Goal: Task Accomplishment & Management: Use online tool/utility

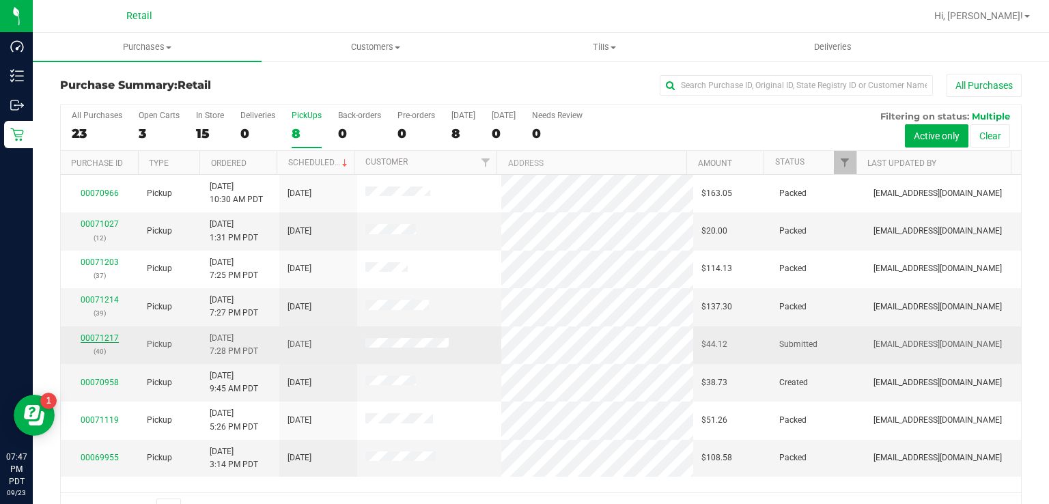
click at [93, 336] on link "00071217" at bounding box center [100, 338] width 38 height 10
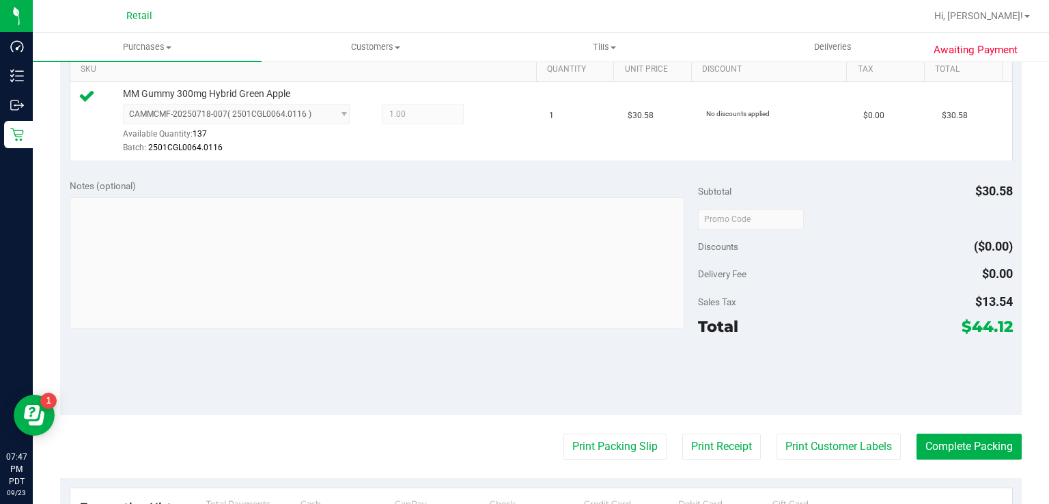
scroll to position [379, 0]
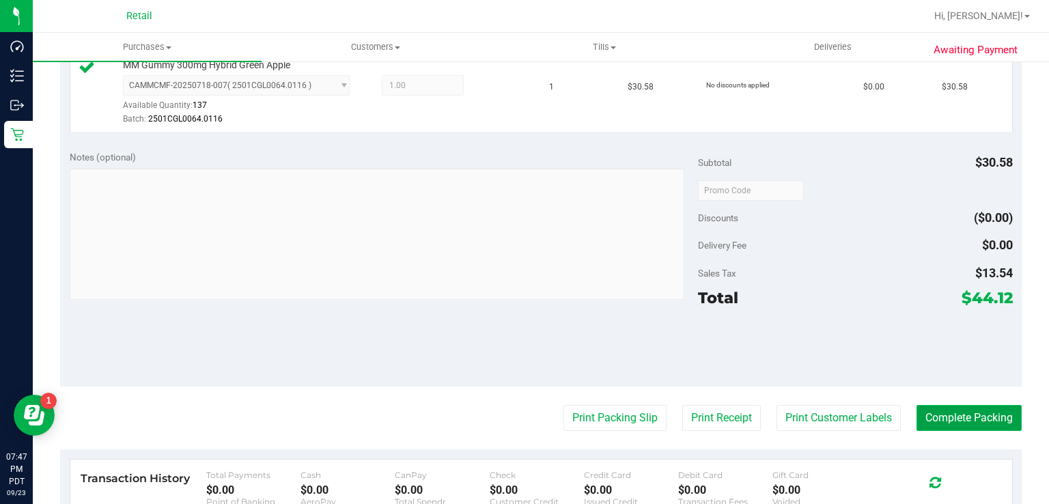
click at [962, 418] on button "Complete Packing" at bounding box center [969, 418] width 105 height 26
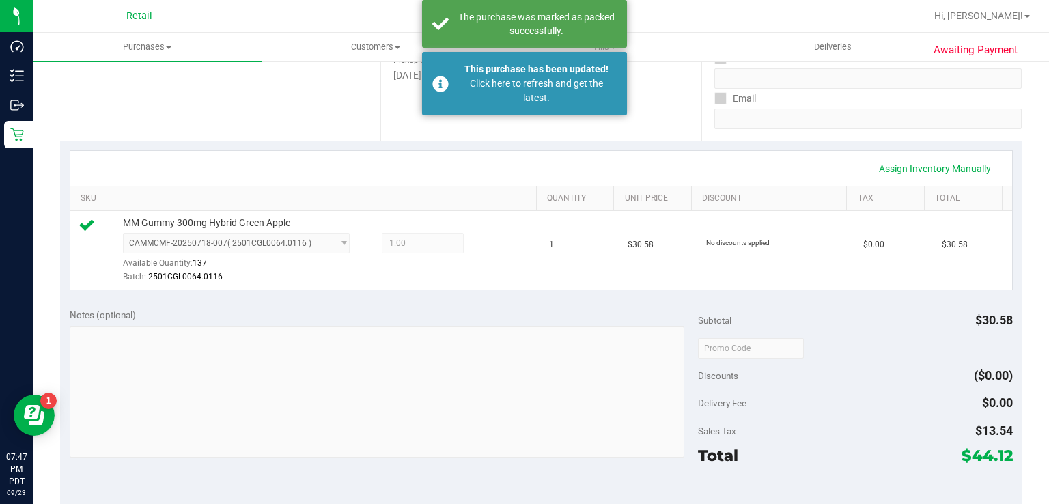
scroll to position [219, 0]
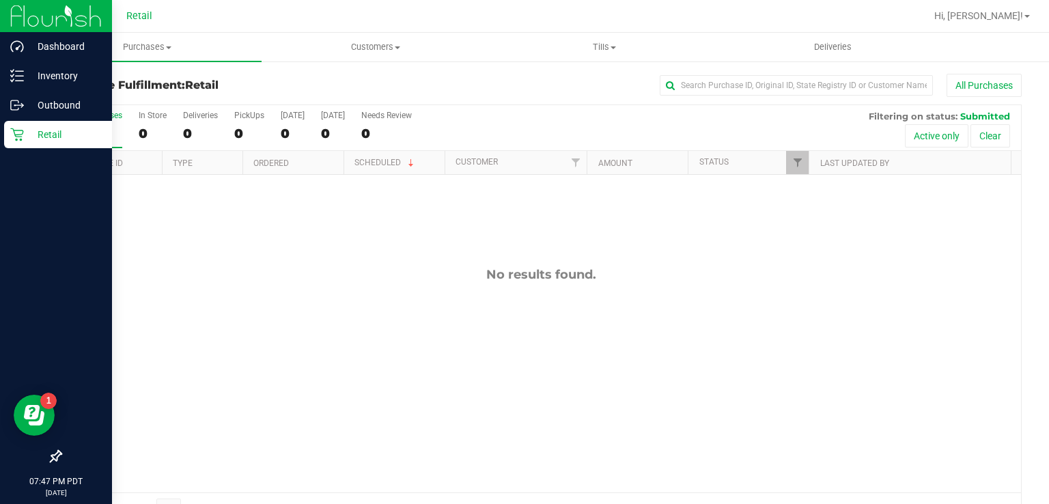
click at [0, 141] on link "Retail" at bounding box center [56, 135] width 112 height 29
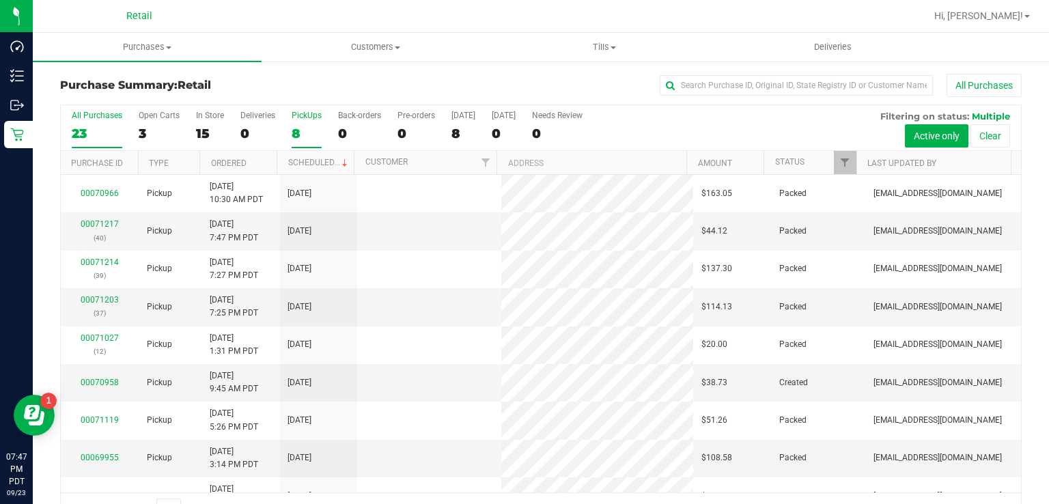
click at [297, 135] on div "8" at bounding box center [307, 134] width 30 height 16
click at [0, 0] on input "PickUps 8" at bounding box center [0, 0] width 0 height 0
click at [294, 131] on div "8" at bounding box center [307, 134] width 30 height 16
click at [0, 0] on input "PickUps 8" at bounding box center [0, 0] width 0 height 0
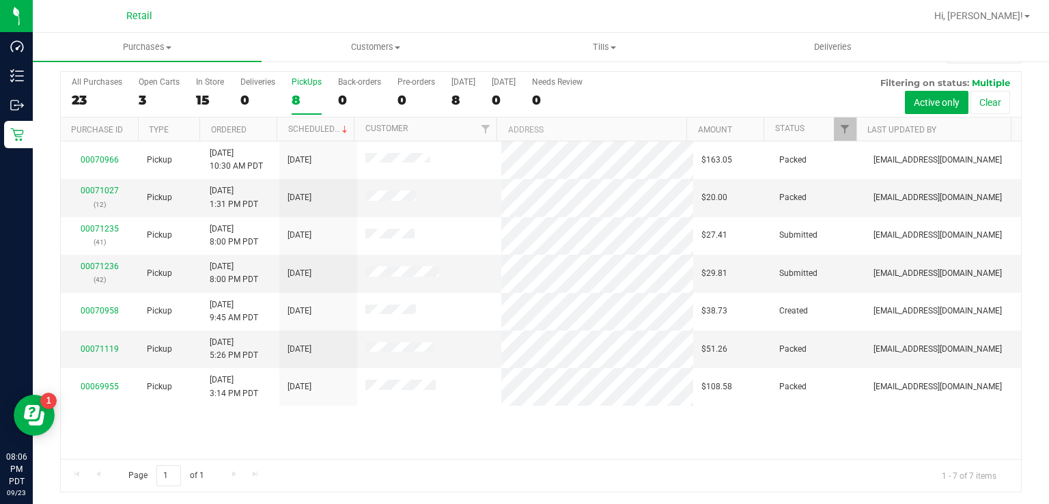
click at [295, 97] on div "8" at bounding box center [307, 100] width 30 height 16
click at [0, 0] on input "PickUps 8" at bounding box center [0, 0] width 0 height 0
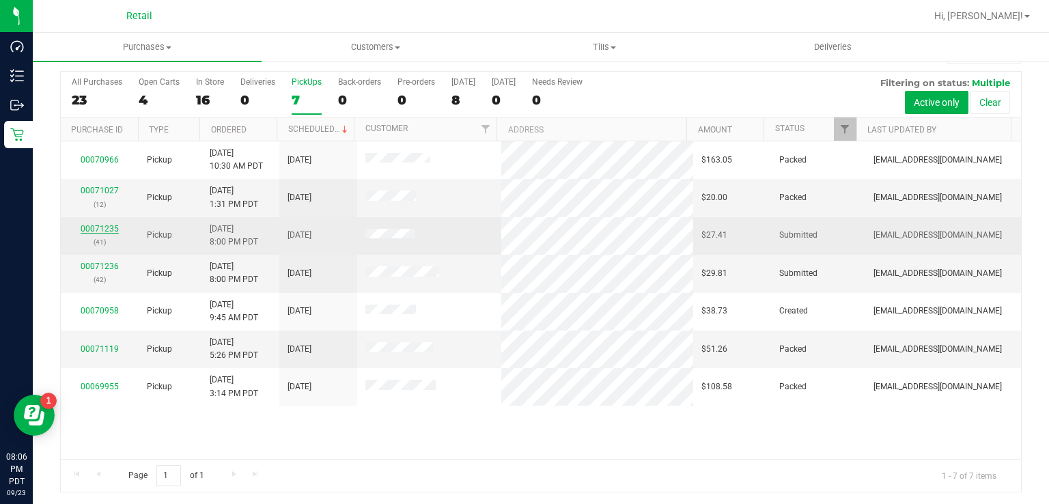
click at [100, 225] on link "00071235" at bounding box center [100, 229] width 38 height 10
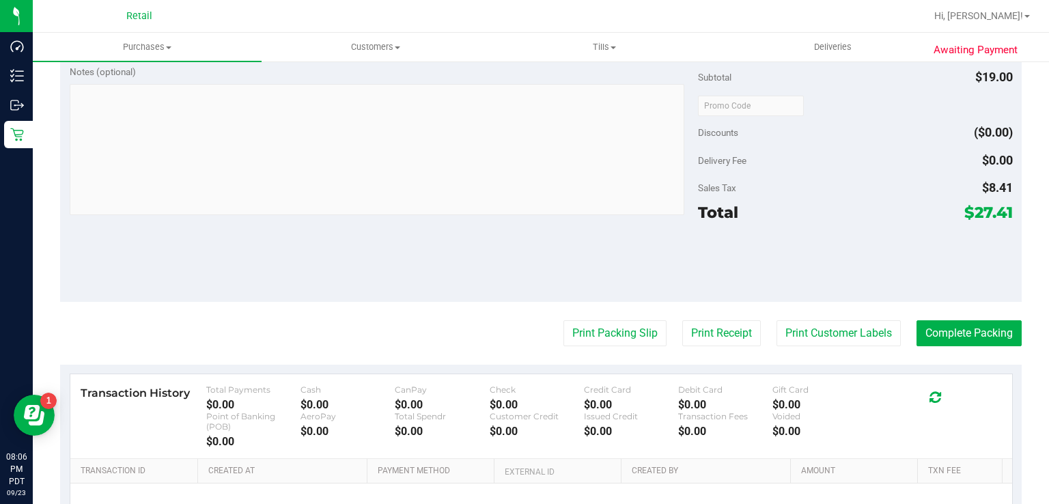
scroll to position [457, 0]
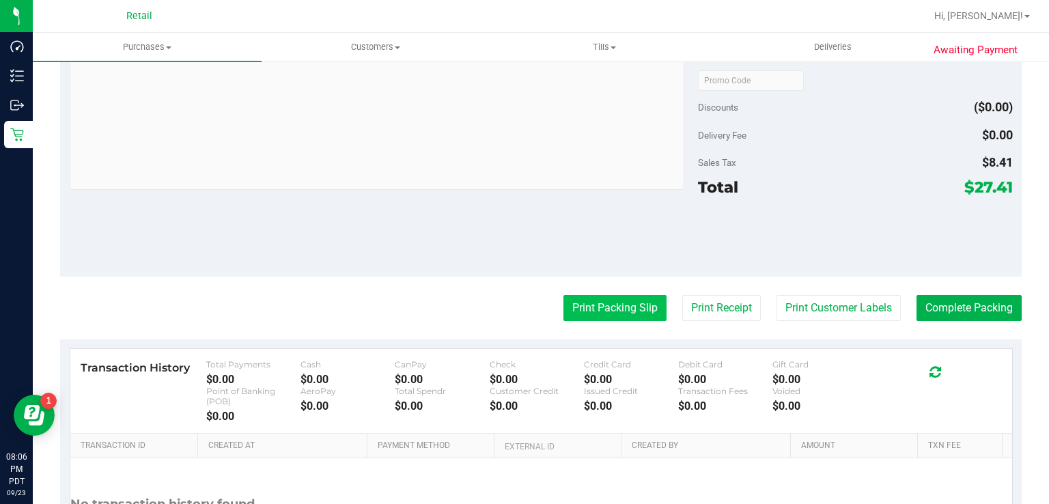
click at [593, 297] on button "Print Packing Slip" at bounding box center [615, 308] width 103 height 26
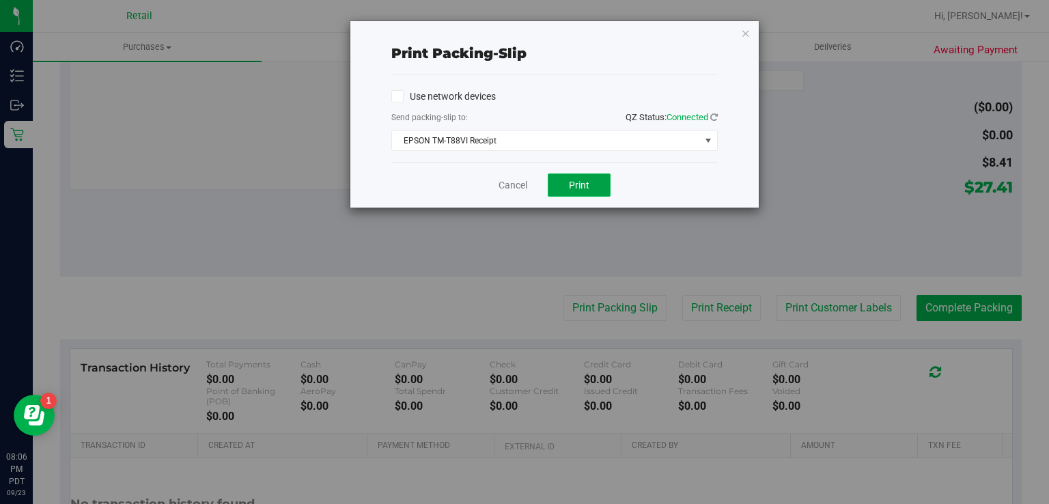
click at [584, 177] on button "Print" at bounding box center [579, 185] width 63 height 23
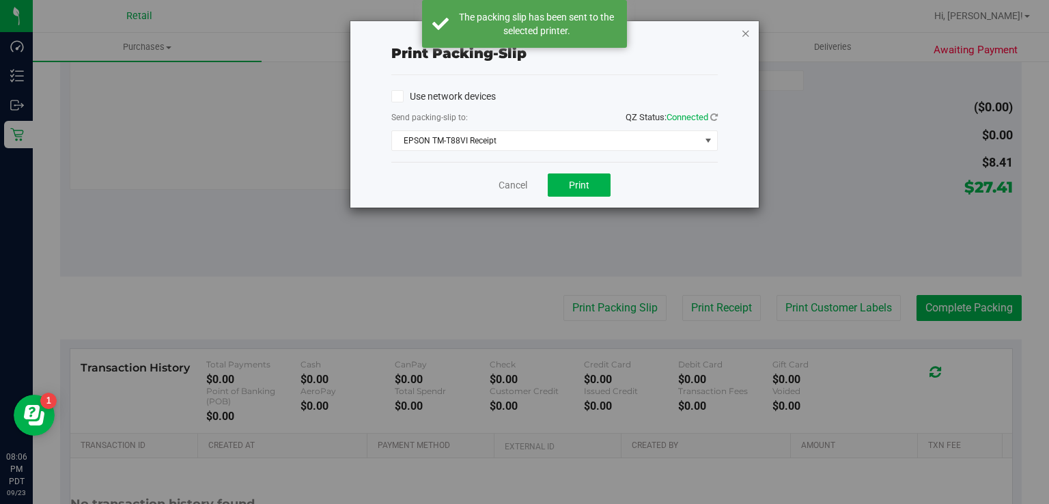
click at [741, 38] on icon "button" at bounding box center [746, 33] width 10 height 16
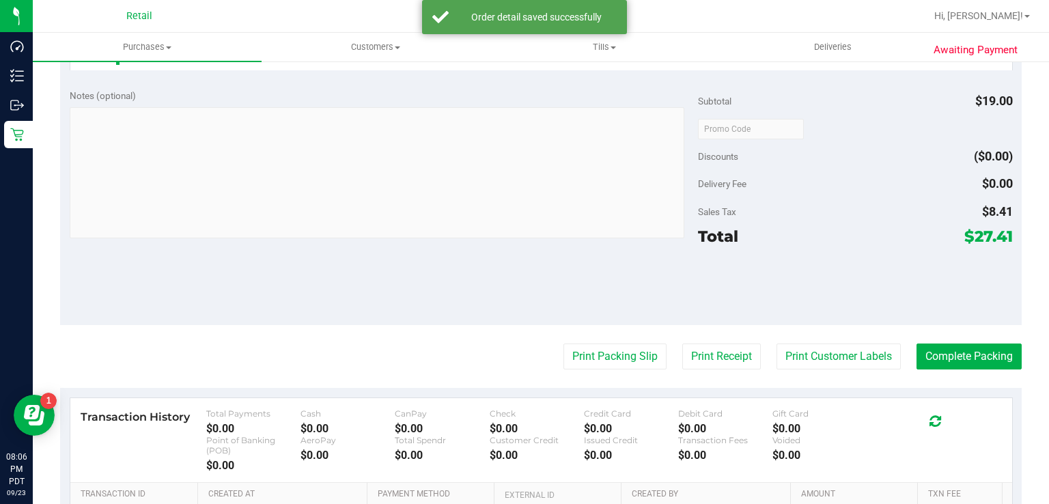
scroll to position [461, 0]
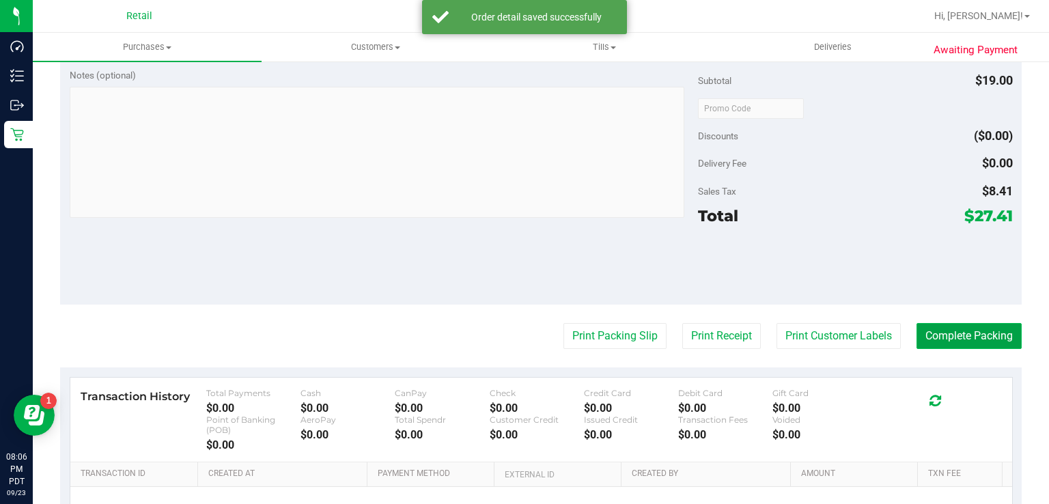
click at [970, 336] on button "Complete Packing" at bounding box center [969, 336] width 105 height 26
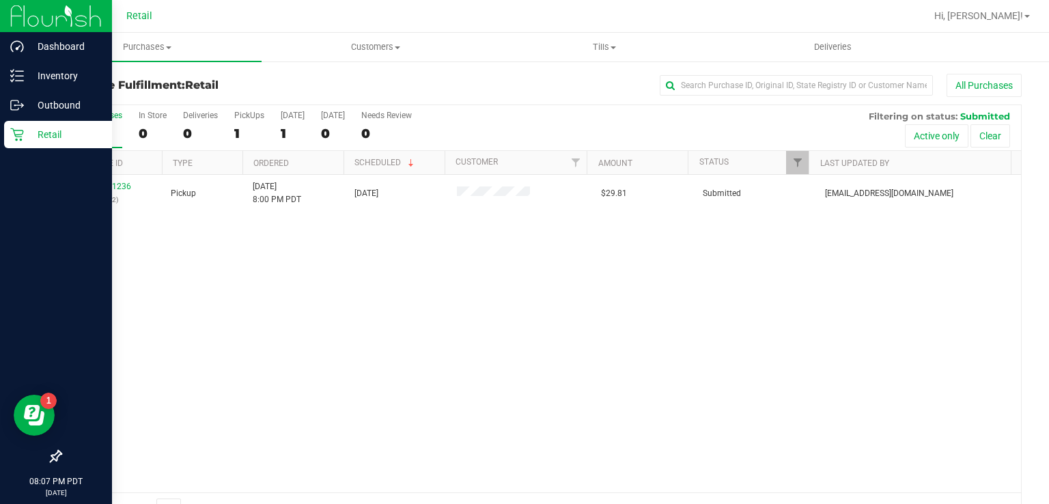
click at [16, 139] on icon at bounding box center [16, 134] width 13 height 13
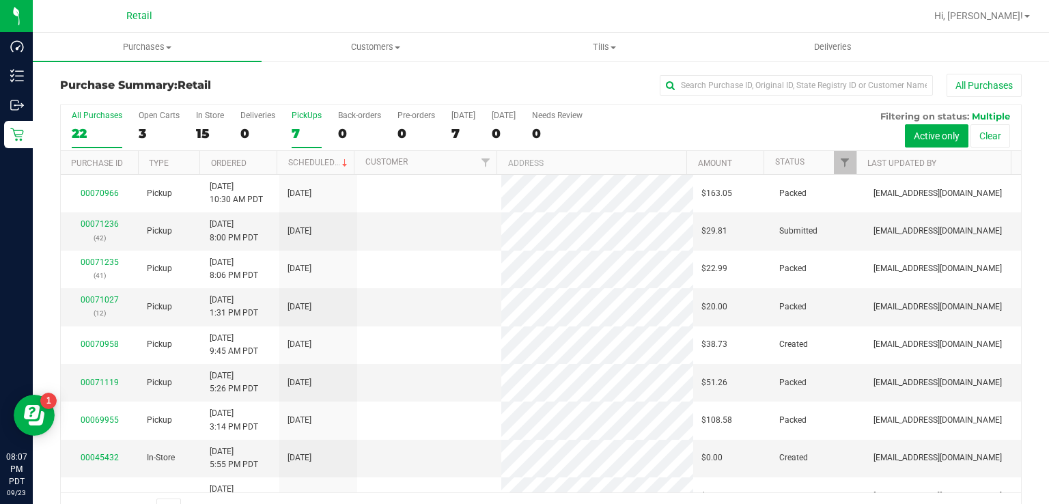
click at [296, 133] on div "7" at bounding box center [307, 134] width 30 height 16
click at [0, 0] on input "PickUps 7" at bounding box center [0, 0] width 0 height 0
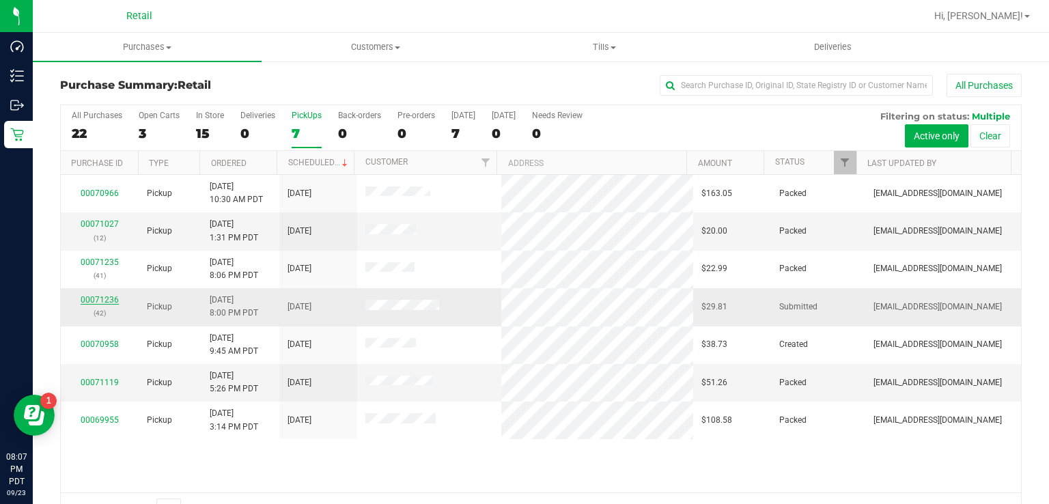
click at [94, 299] on link "00071236" at bounding box center [100, 300] width 38 height 10
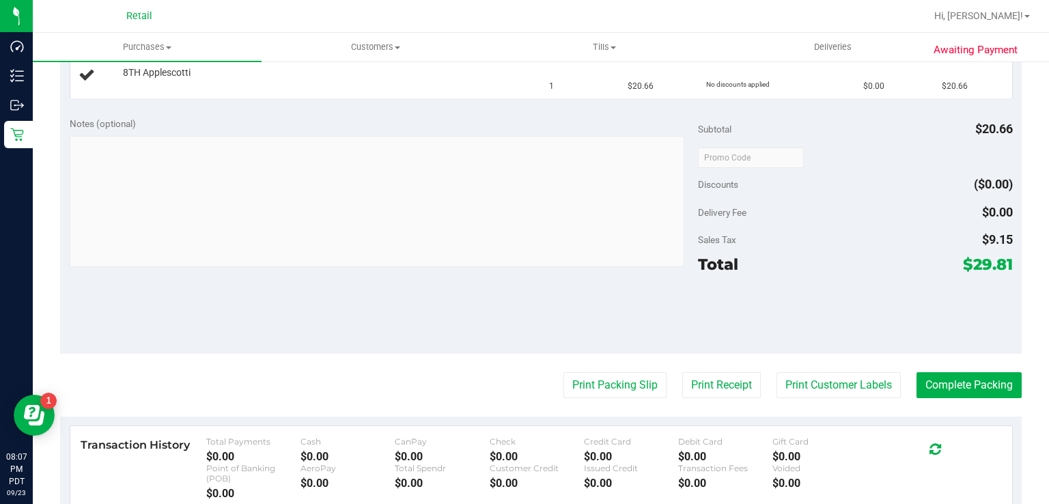
scroll to position [390, 0]
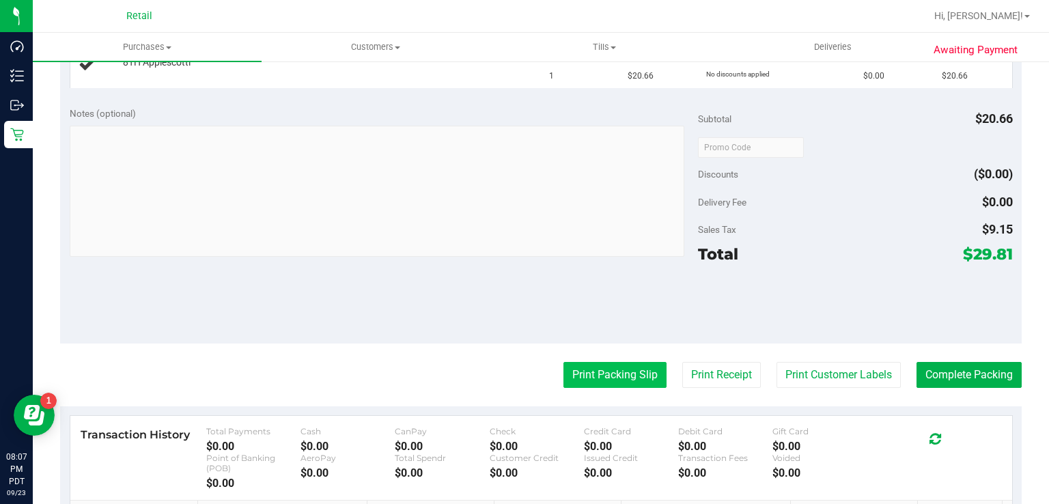
click at [586, 369] on button "Print Packing Slip" at bounding box center [615, 375] width 103 height 26
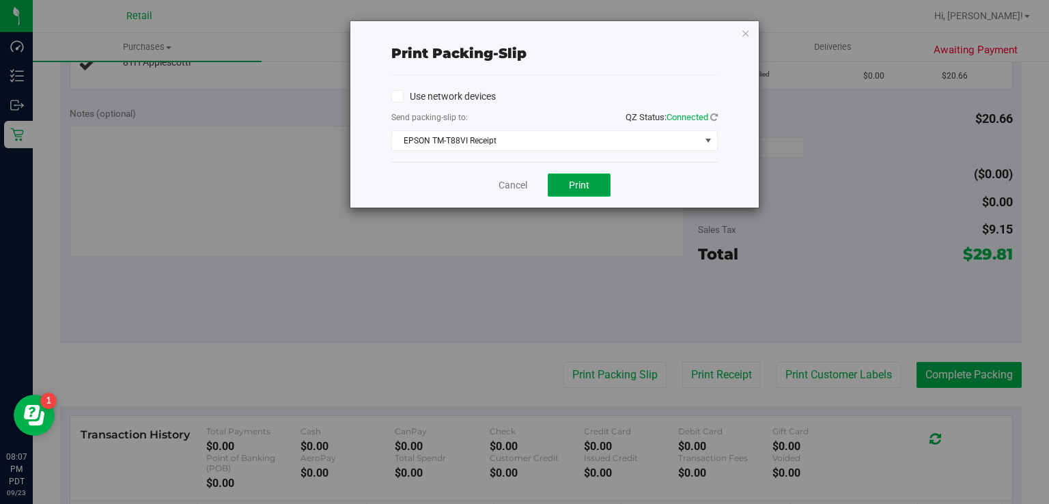
click at [585, 191] on button "Print" at bounding box center [579, 185] width 63 height 23
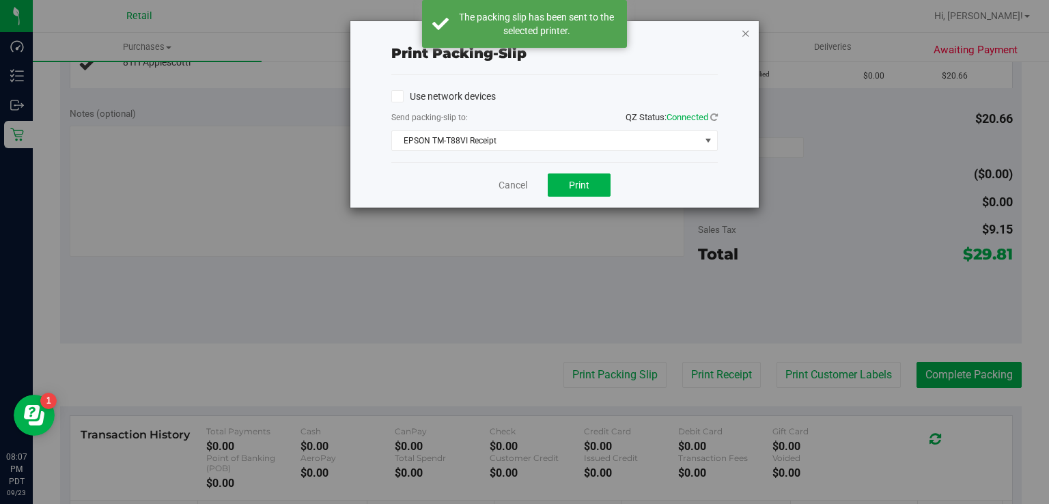
click at [746, 30] on icon "button" at bounding box center [746, 33] width 10 height 16
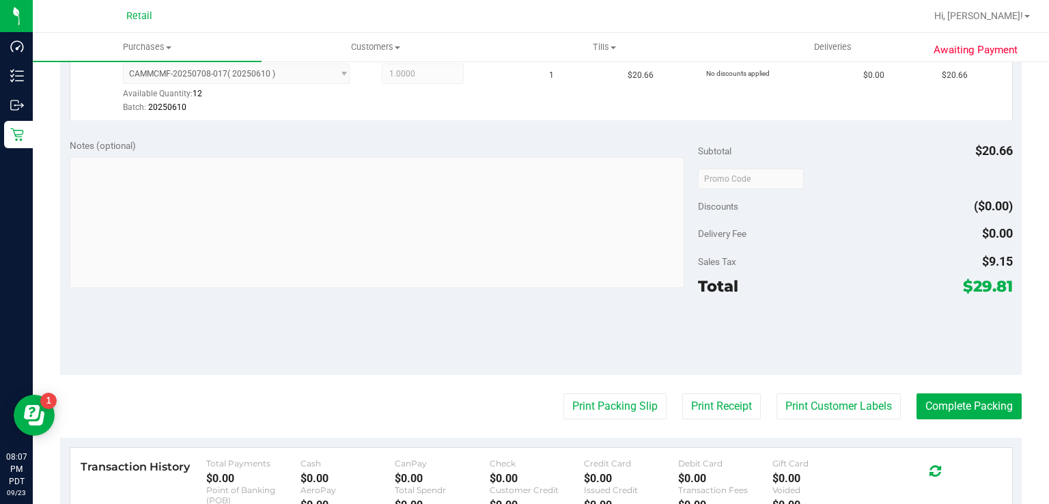
scroll to position [437, 0]
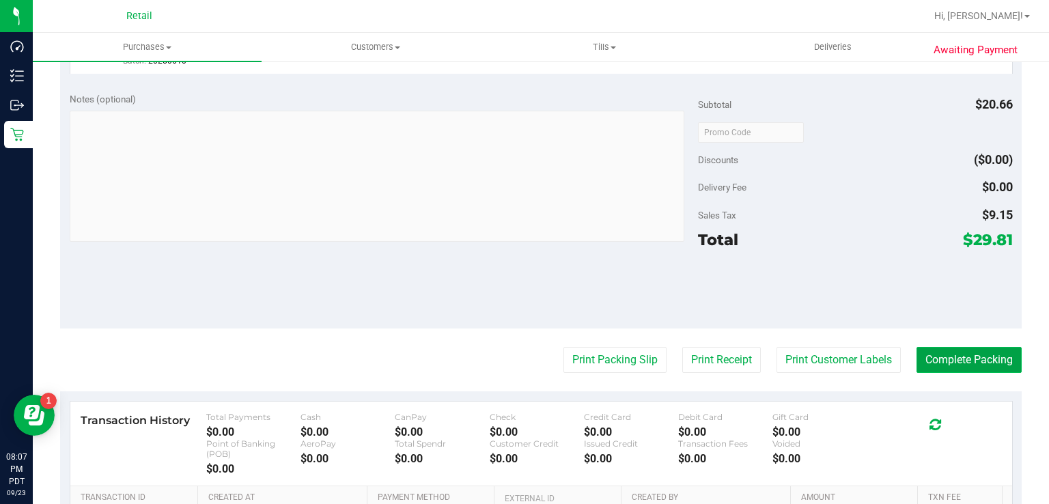
click at [943, 364] on button "Complete Packing" at bounding box center [969, 360] width 105 height 26
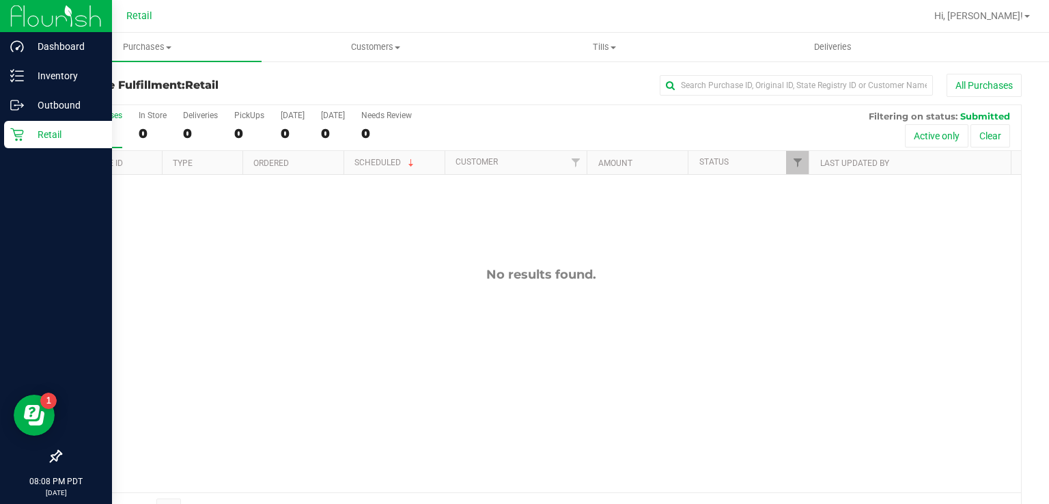
click at [16, 134] on icon at bounding box center [16, 134] width 13 height 13
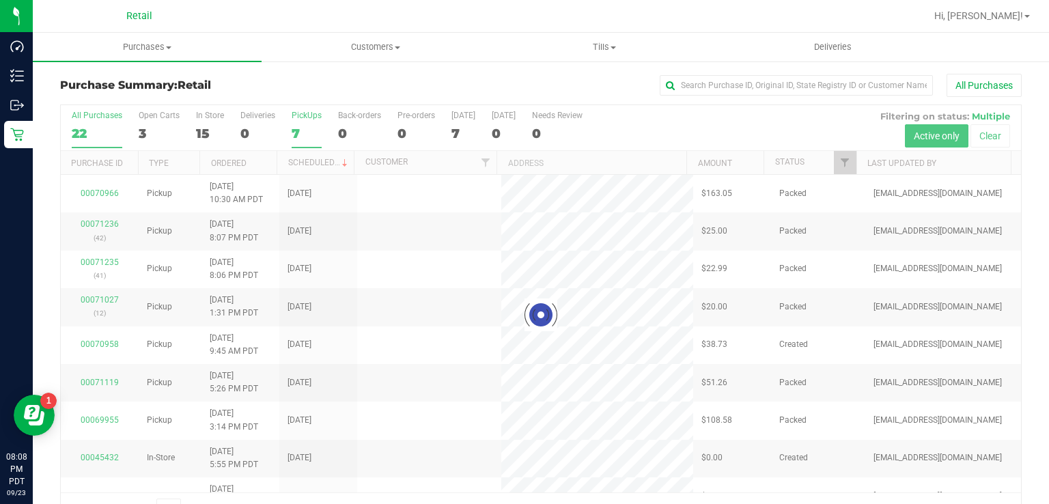
click at [292, 126] on div "7" at bounding box center [307, 134] width 30 height 16
click at [0, 0] on input "PickUps 7" at bounding box center [0, 0] width 0 height 0
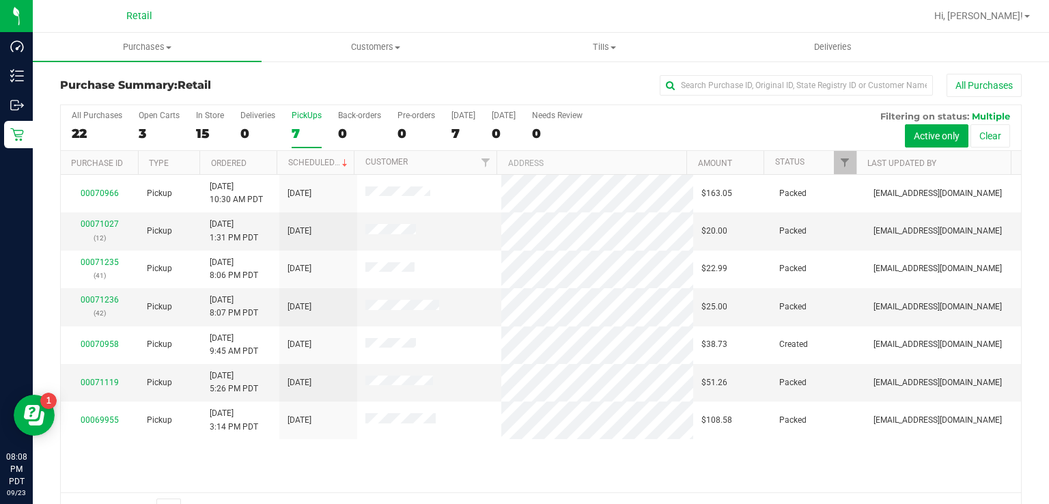
click at [307, 133] on div "7" at bounding box center [307, 134] width 30 height 16
click at [0, 0] on input "PickUps 7" at bounding box center [0, 0] width 0 height 0
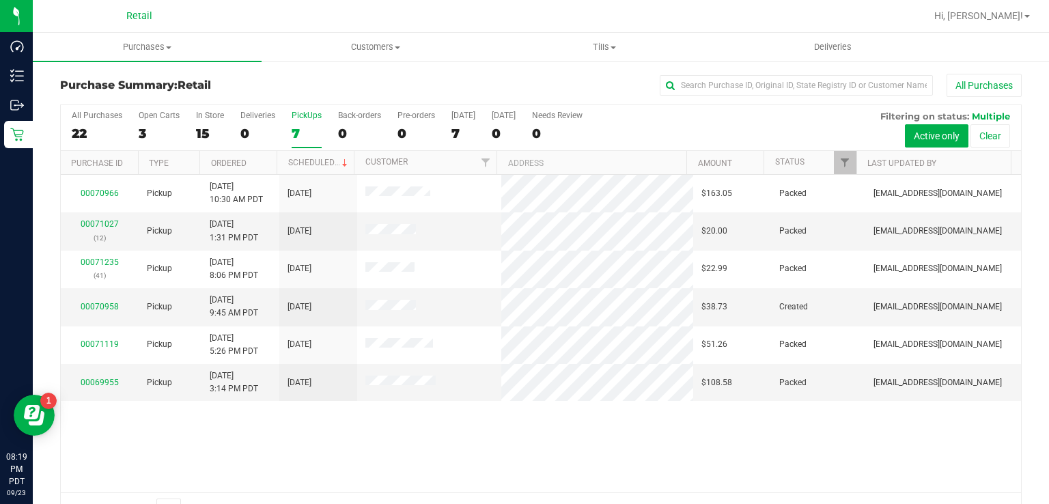
click at [316, 133] on div "7" at bounding box center [307, 134] width 30 height 16
click at [0, 0] on input "PickUps 7" at bounding box center [0, 0] width 0 height 0
click at [295, 126] on div "6" at bounding box center [307, 134] width 30 height 16
click at [0, 0] on input "PickUps 6" at bounding box center [0, 0] width 0 height 0
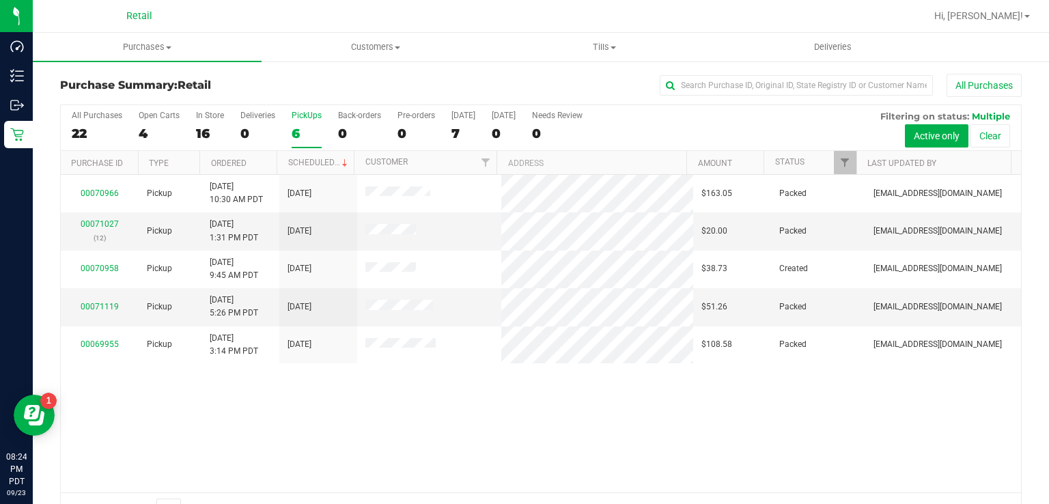
click at [295, 129] on div "6" at bounding box center [307, 134] width 30 height 16
click at [0, 0] on input "PickUps 6" at bounding box center [0, 0] width 0 height 0
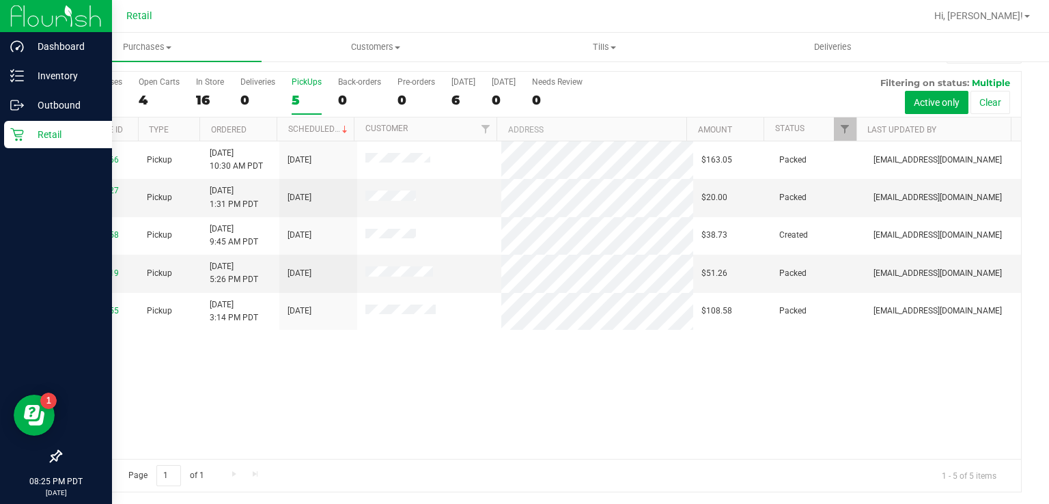
click at [8, 134] on div "Retail" at bounding box center [58, 134] width 108 height 27
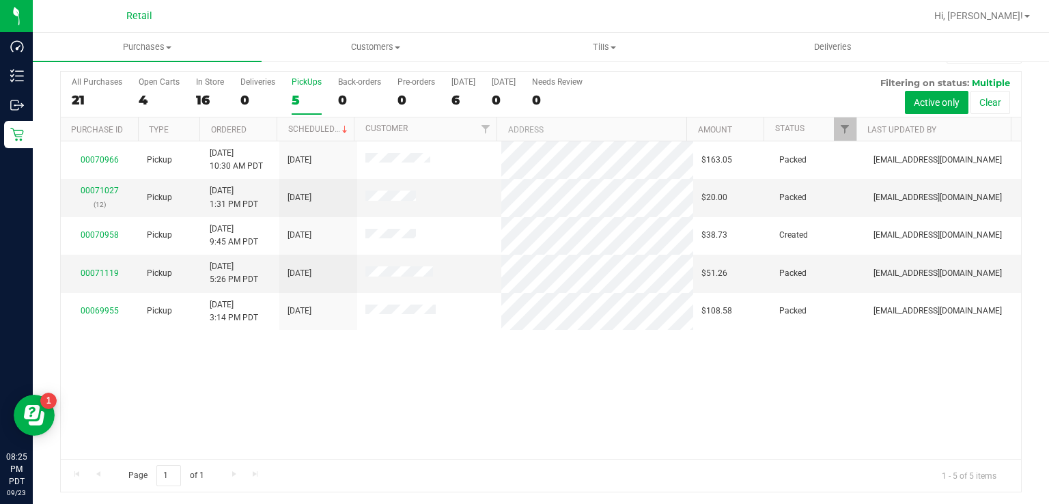
click at [305, 96] on div "5" at bounding box center [307, 100] width 30 height 16
click at [0, 0] on input "PickUps 5" at bounding box center [0, 0] width 0 height 0
click at [307, 100] on div "5" at bounding box center [307, 100] width 30 height 16
click at [0, 0] on input "PickUps 5" at bounding box center [0, 0] width 0 height 0
click at [302, 81] on div "PickUps" at bounding box center [307, 82] width 30 height 10
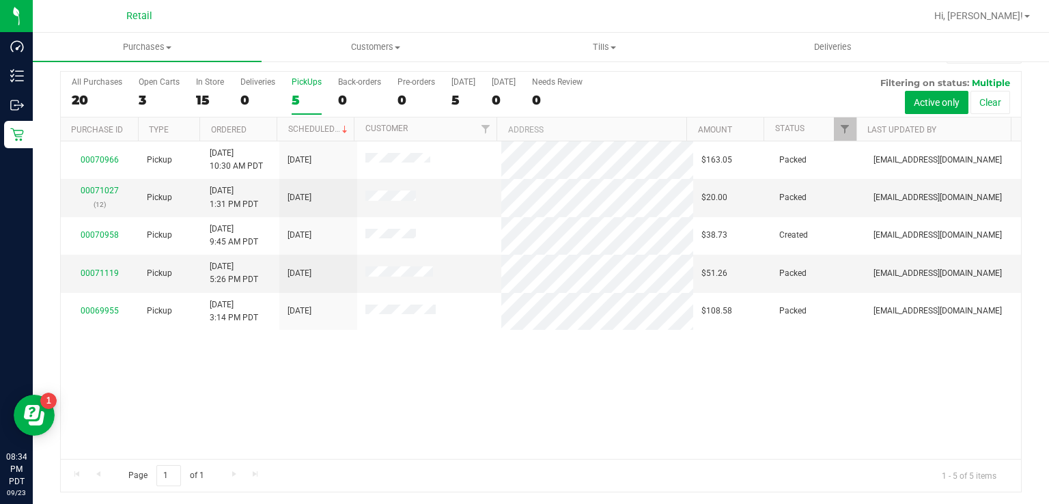
click at [0, 0] on input "PickUps 5" at bounding box center [0, 0] width 0 height 0
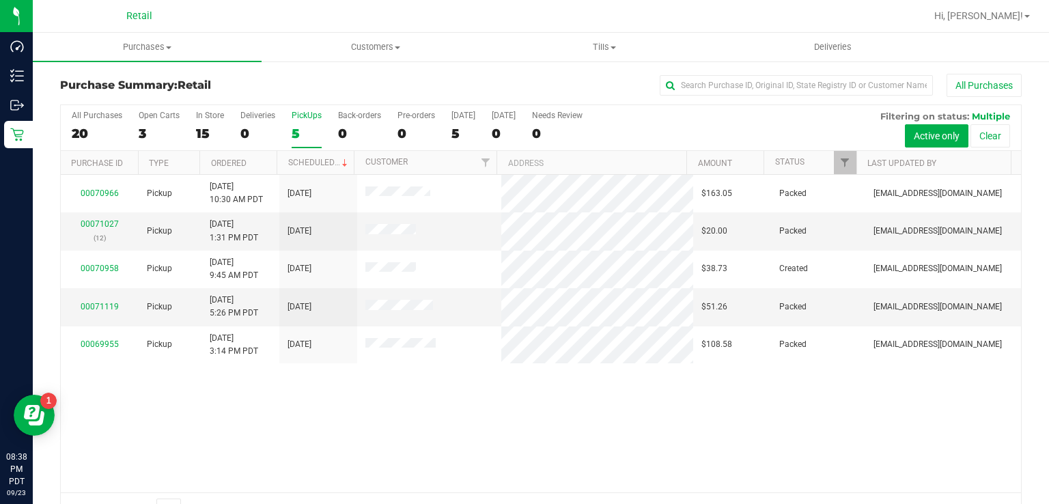
click at [295, 131] on div "5" at bounding box center [307, 134] width 30 height 16
click at [0, 0] on input "PickUps 5" at bounding box center [0, 0] width 0 height 0
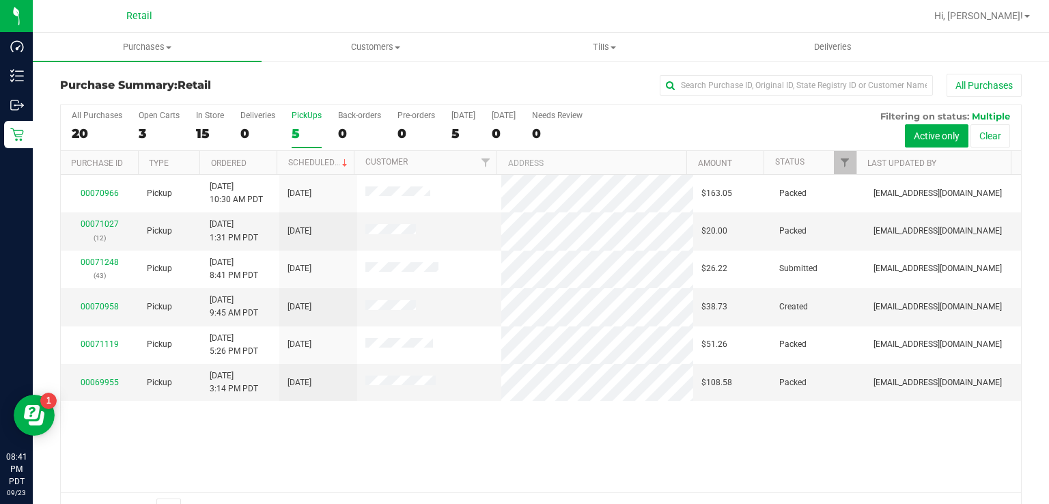
click at [311, 145] on label "PickUps 5" at bounding box center [307, 130] width 30 height 38
click at [0, 0] on input "PickUps 5" at bounding box center [0, 0] width 0 height 0
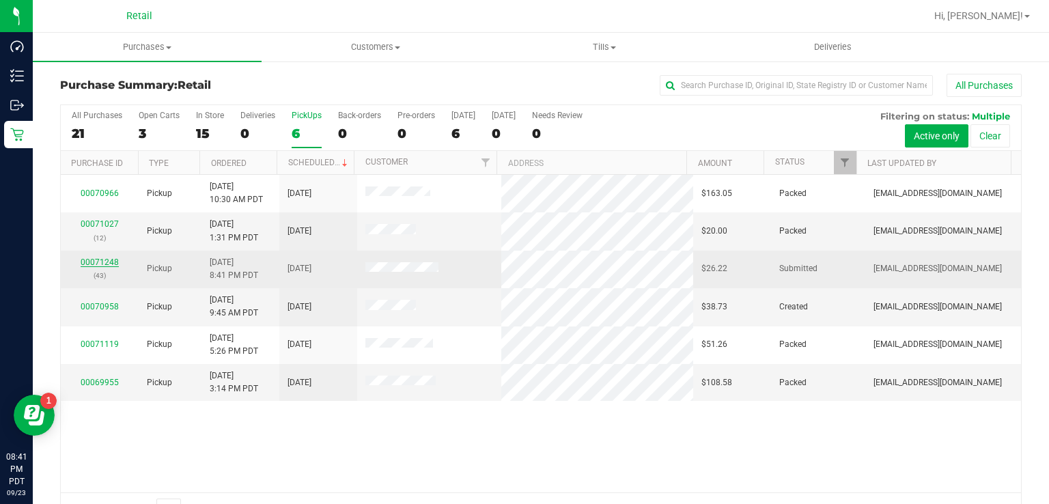
click at [96, 265] on link "00071248" at bounding box center [100, 263] width 38 height 10
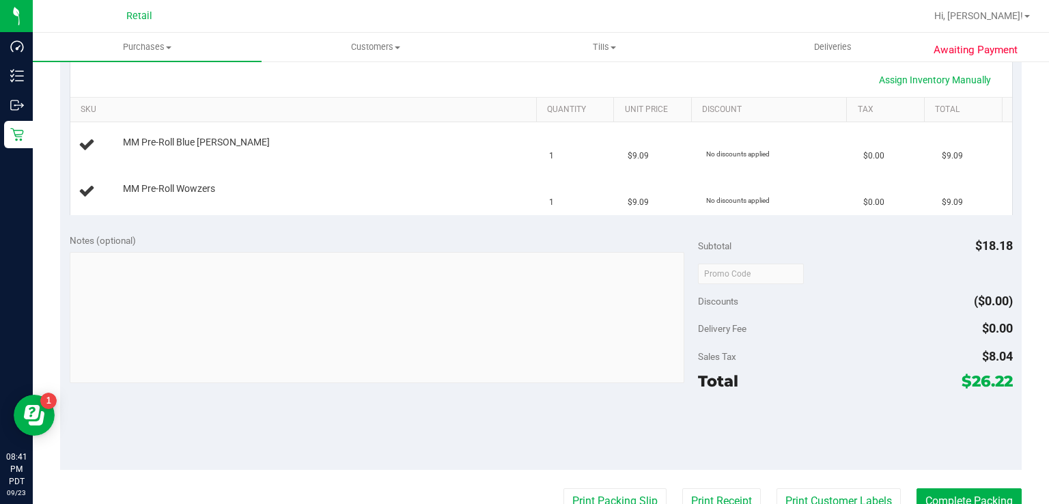
scroll to position [316, 0]
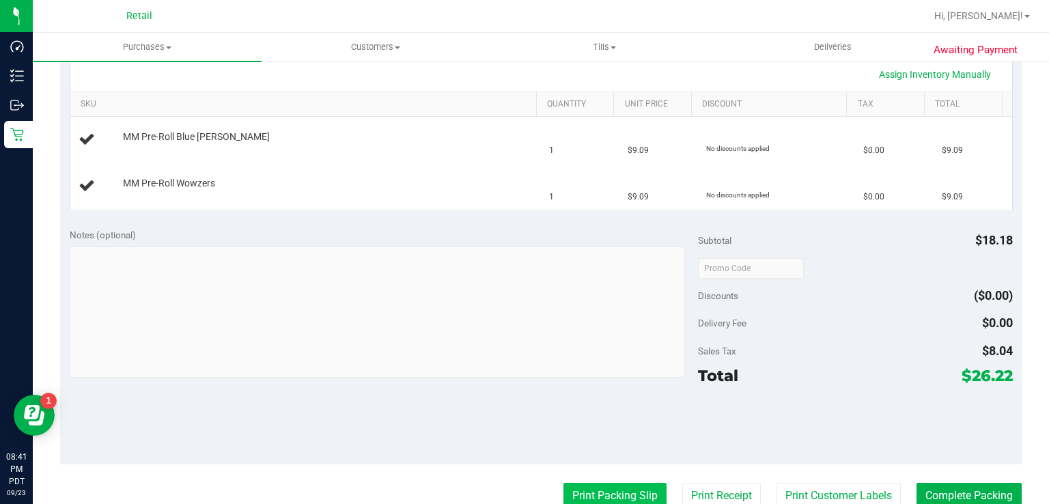
click at [589, 484] on button "Print Packing Slip" at bounding box center [615, 496] width 103 height 26
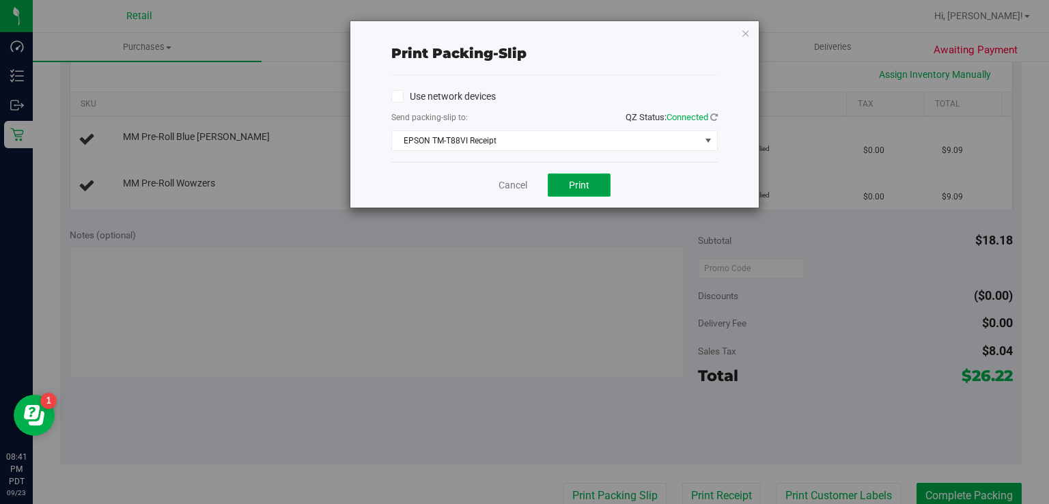
click at [575, 182] on span "Print" at bounding box center [579, 185] width 20 height 11
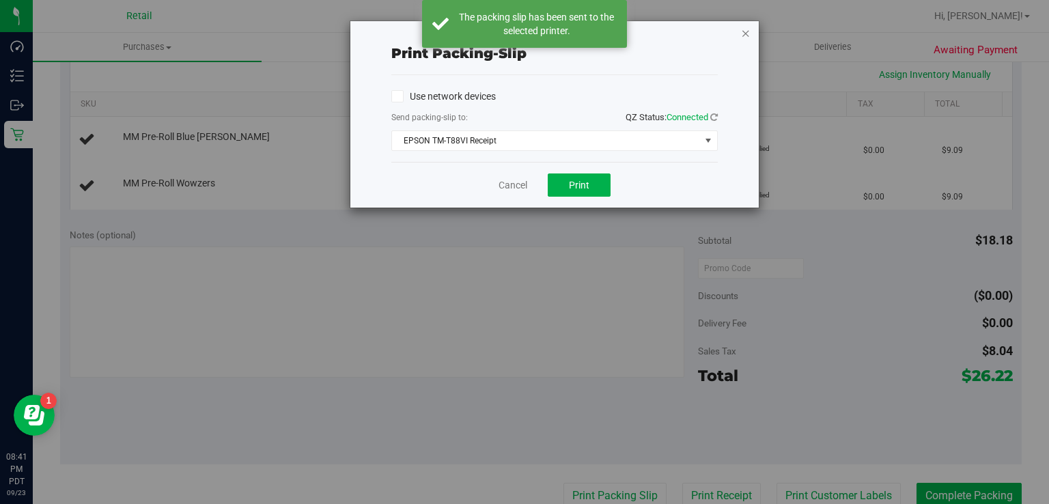
click at [746, 36] on icon "button" at bounding box center [746, 33] width 10 height 16
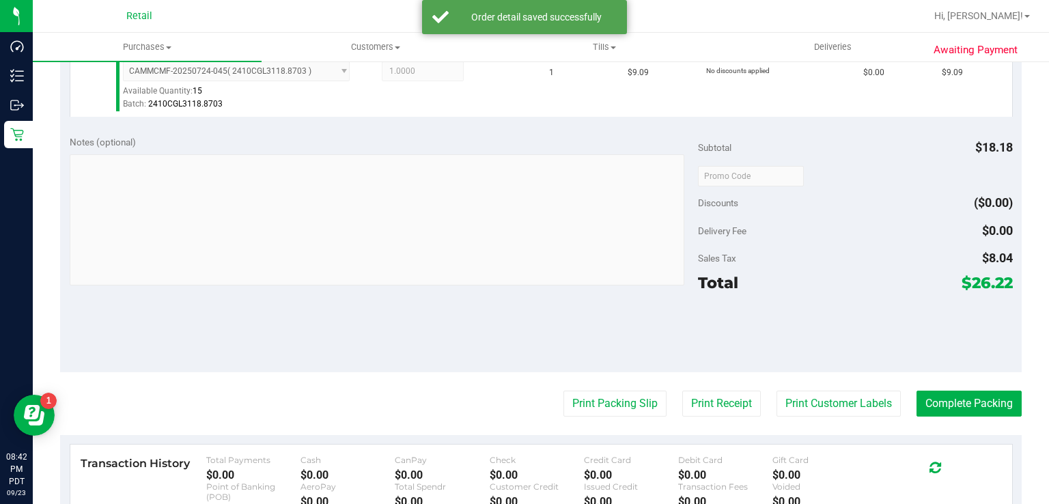
scroll to position [494, 0]
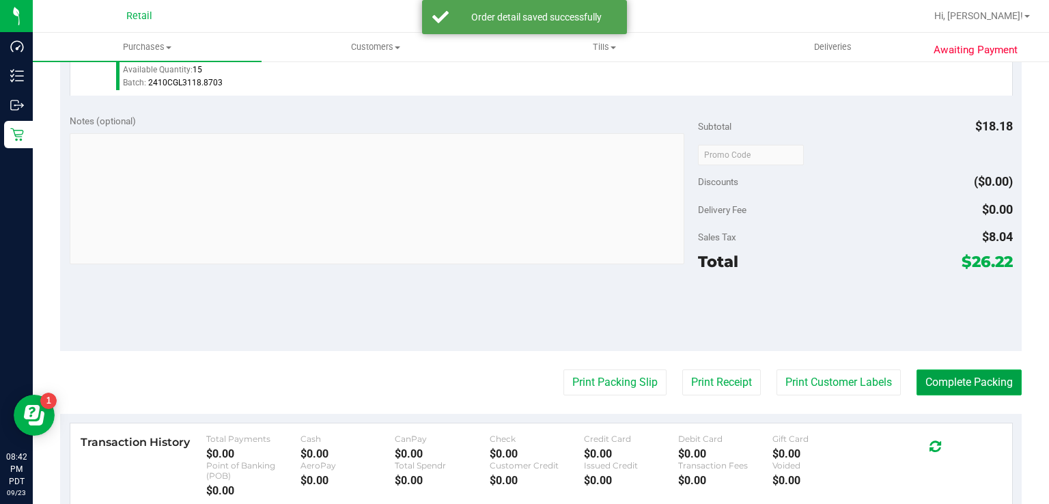
click at [966, 376] on button "Complete Packing" at bounding box center [969, 383] width 105 height 26
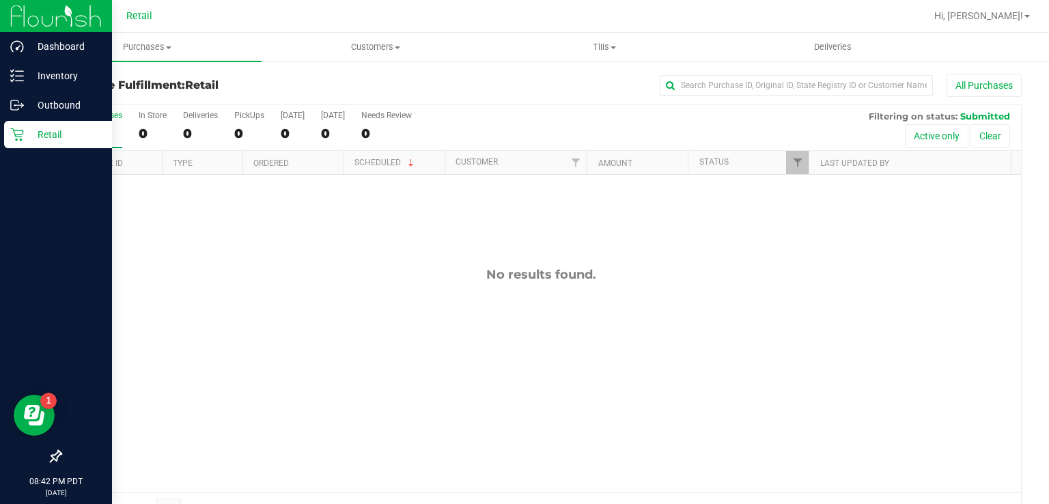
click at [4, 139] on div "Retail" at bounding box center [58, 134] width 108 height 27
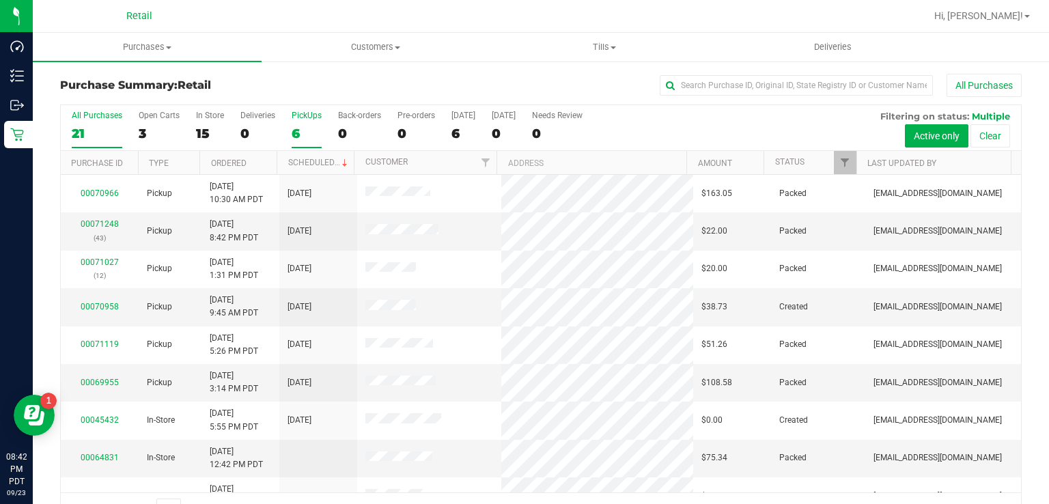
click at [303, 126] on div "6" at bounding box center [307, 134] width 30 height 16
click at [0, 0] on input "PickUps 6" at bounding box center [0, 0] width 0 height 0
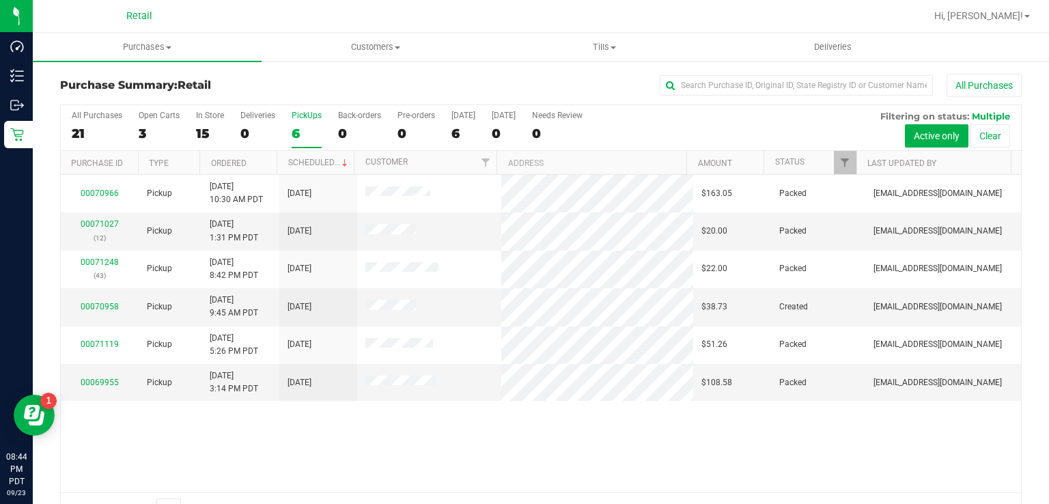
click at [303, 128] on div "6" at bounding box center [307, 134] width 30 height 16
click at [0, 0] on input "PickUps 6" at bounding box center [0, 0] width 0 height 0
click at [295, 124] on label "PickUps 6" at bounding box center [307, 130] width 30 height 38
click at [0, 0] on input "PickUps 6" at bounding box center [0, 0] width 0 height 0
click at [293, 115] on div "PickUps" at bounding box center [307, 116] width 30 height 10
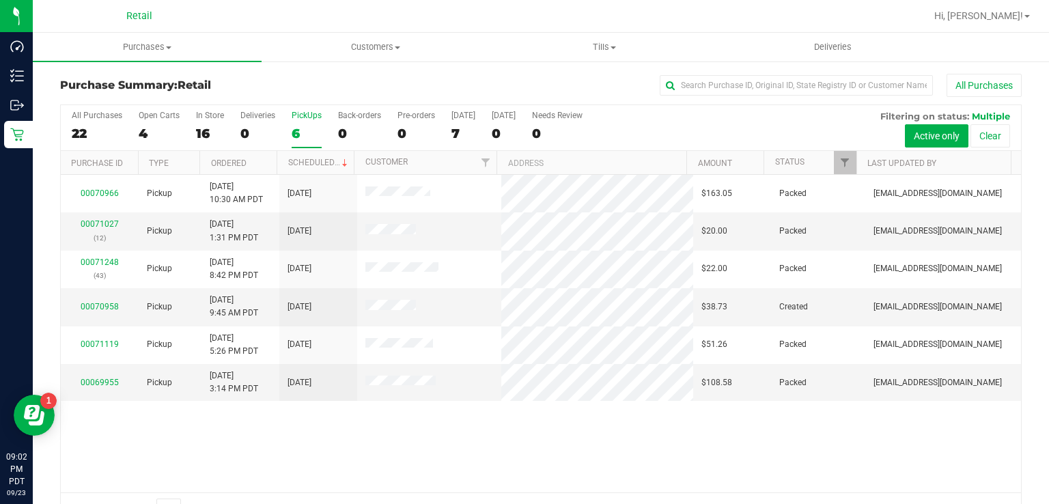
click at [0, 0] on input "PickUps 6" at bounding box center [0, 0] width 0 height 0
click at [305, 131] on div "6" at bounding box center [307, 134] width 30 height 16
click at [0, 0] on input "PickUps 6" at bounding box center [0, 0] width 0 height 0
click at [299, 124] on label "PickUps 6" at bounding box center [307, 130] width 30 height 38
click at [0, 0] on input "PickUps 6" at bounding box center [0, 0] width 0 height 0
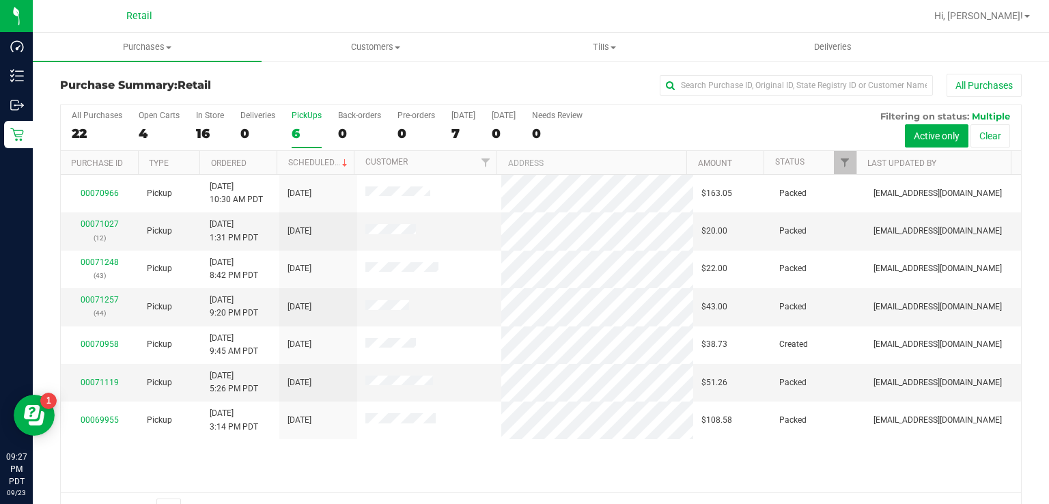
click at [299, 139] on div "6" at bounding box center [307, 134] width 30 height 16
click at [0, 0] on input "PickUps 6" at bounding box center [0, 0] width 0 height 0
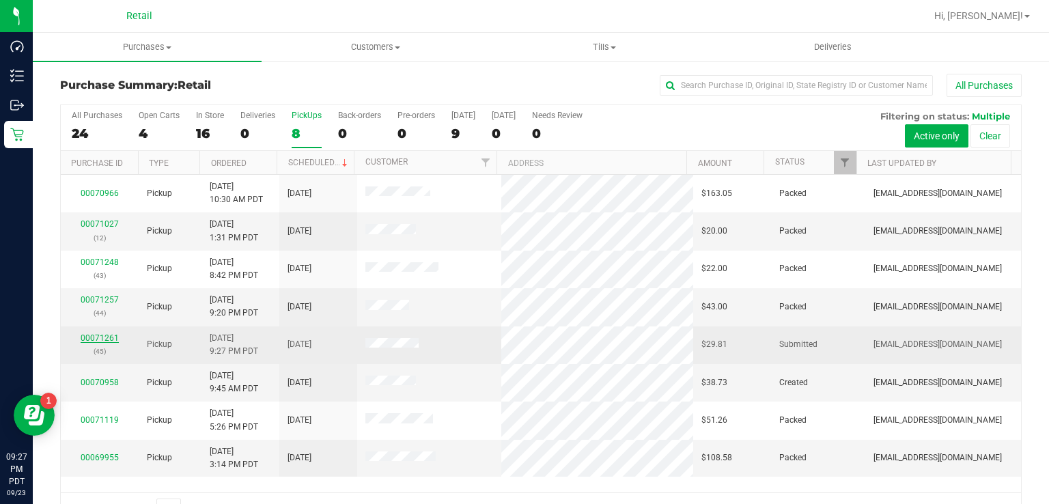
click at [100, 333] on link "00071261" at bounding box center [100, 338] width 38 height 10
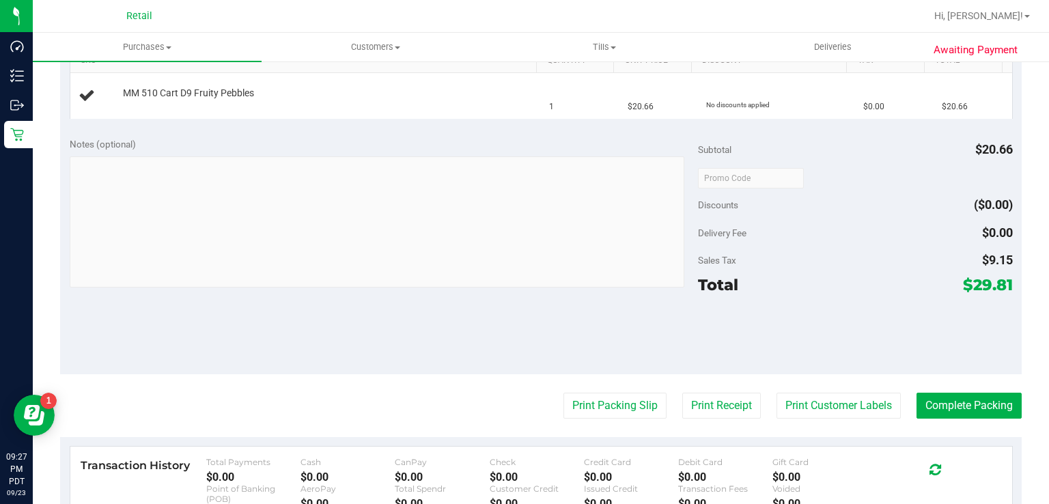
scroll to position [399, 0]
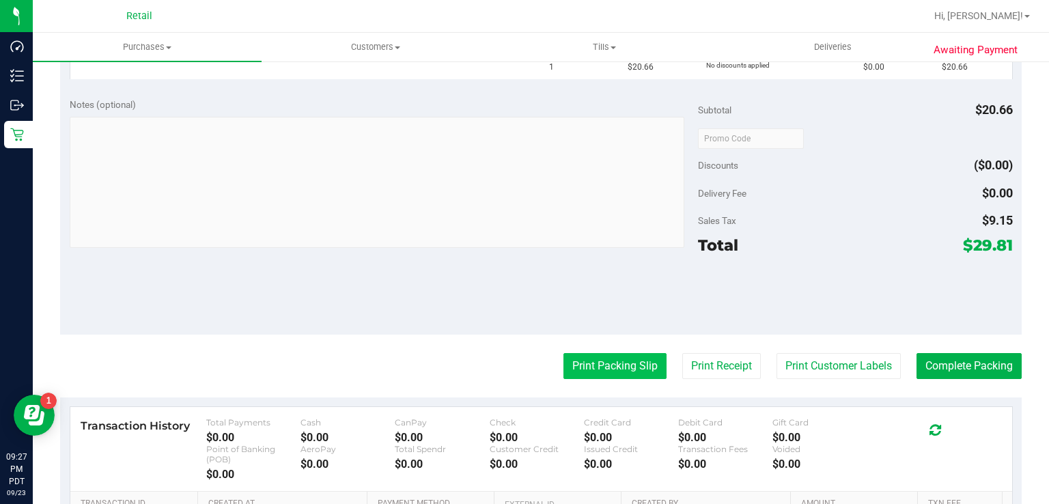
click at [603, 362] on button "Print Packing Slip" at bounding box center [615, 366] width 103 height 26
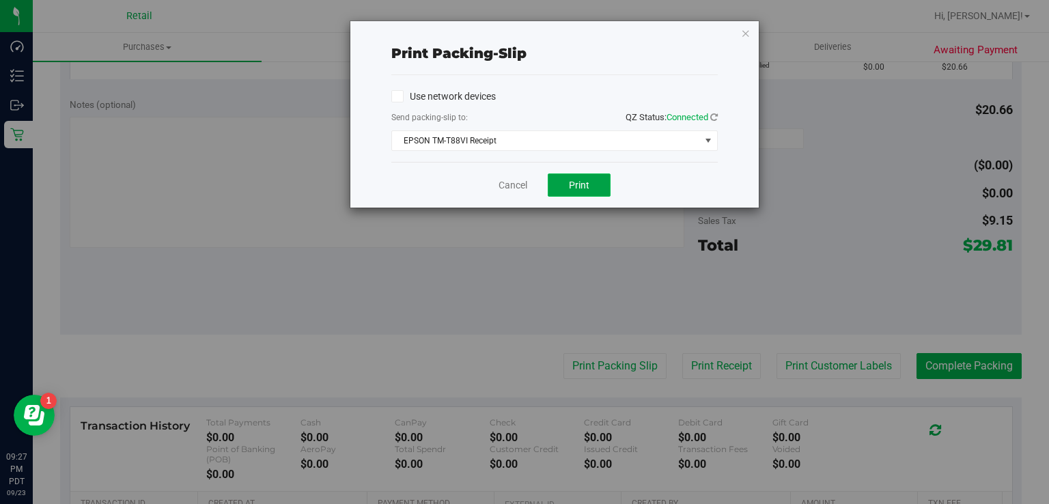
click at [575, 180] on span "Print" at bounding box center [579, 185] width 20 height 11
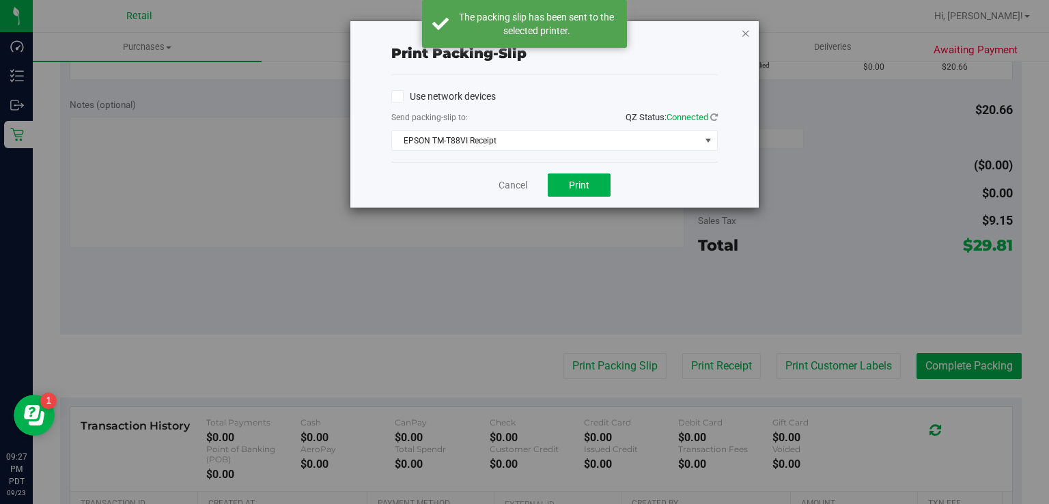
click at [748, 33] on icon "button" at bounding box center [746, 33] width 10 height 16
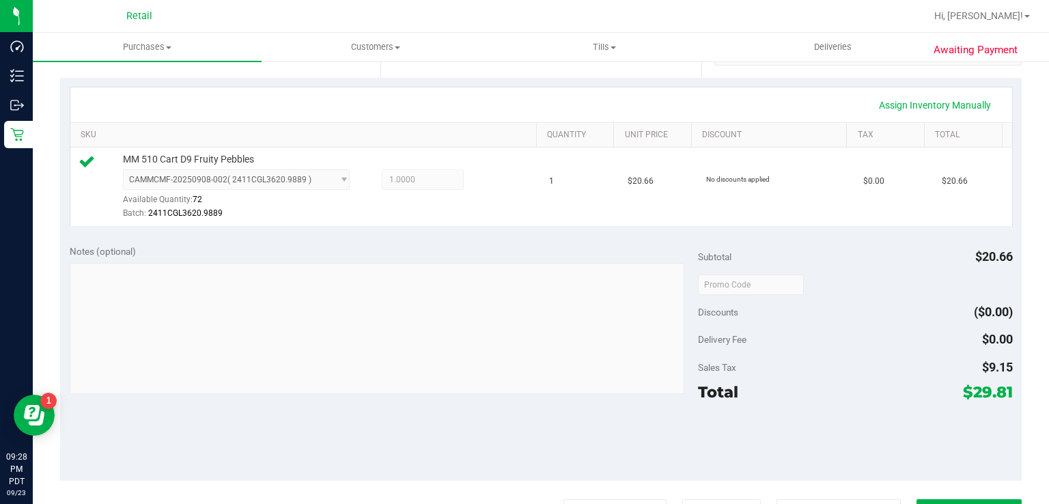
scroll to position [342, 0]
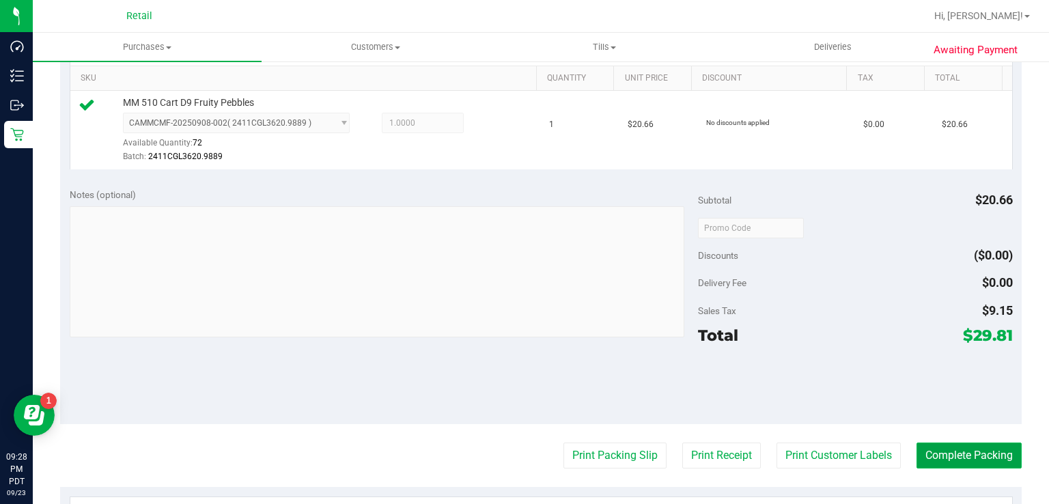
click at [954, 451] on button "Complete Packing" at bounding box center [969, 456] width 105 height 26
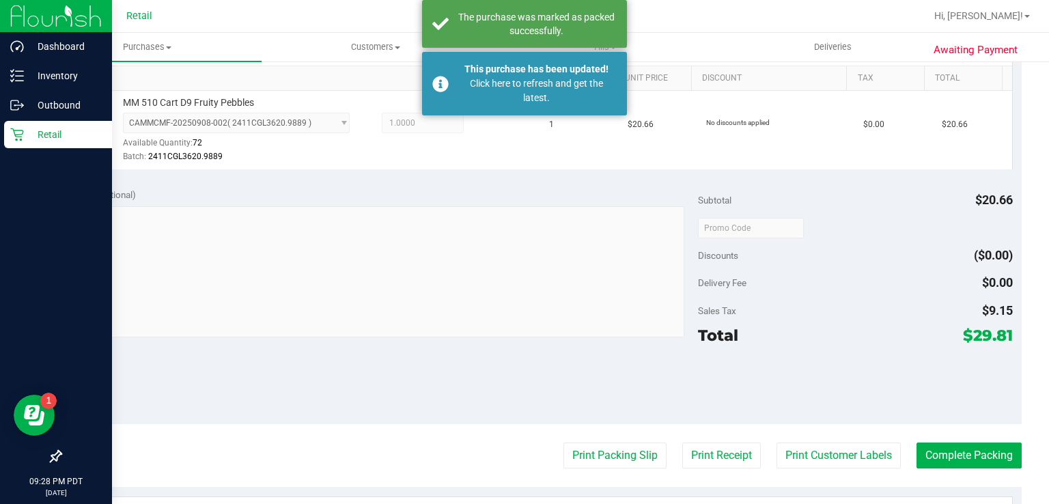
click at [0, 145] on link "Retail" at bounding box center [56, 135] width 112 height 29
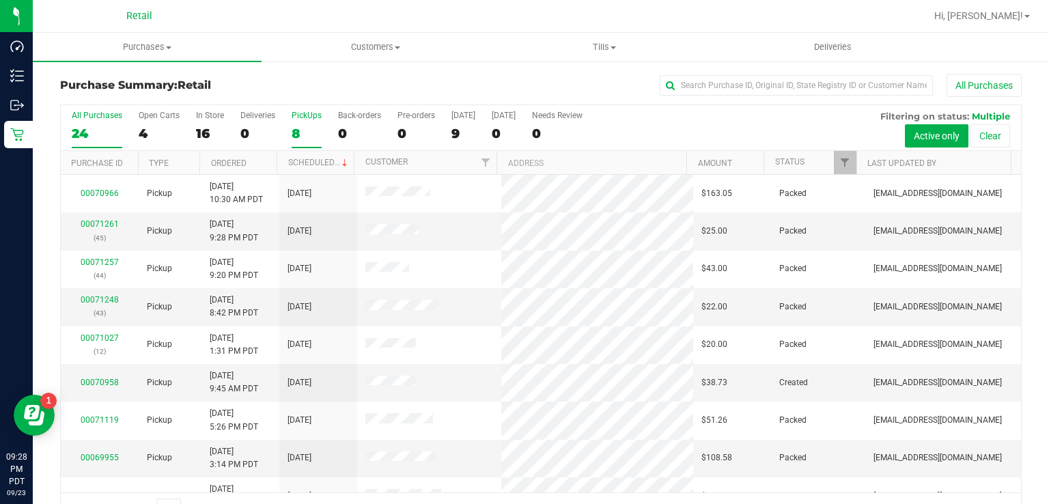
click at [301, 128] on div "8" at bounding box center [307, 134] width 30 height 16
click at [0, 0] on input "PickUps 8" at bounding box center [0, 0] width 0 height 0
click at [292, 120] on label "PickUps 8" at bounding box center [307, 130] width 30 height 38
click at [0, 0] on input "PickUps 8" at bounding box center [0, 0] width 0 height 0
click at [306, 117] on div "PickUps" at bounding box center [307, 116] width 30 height 10
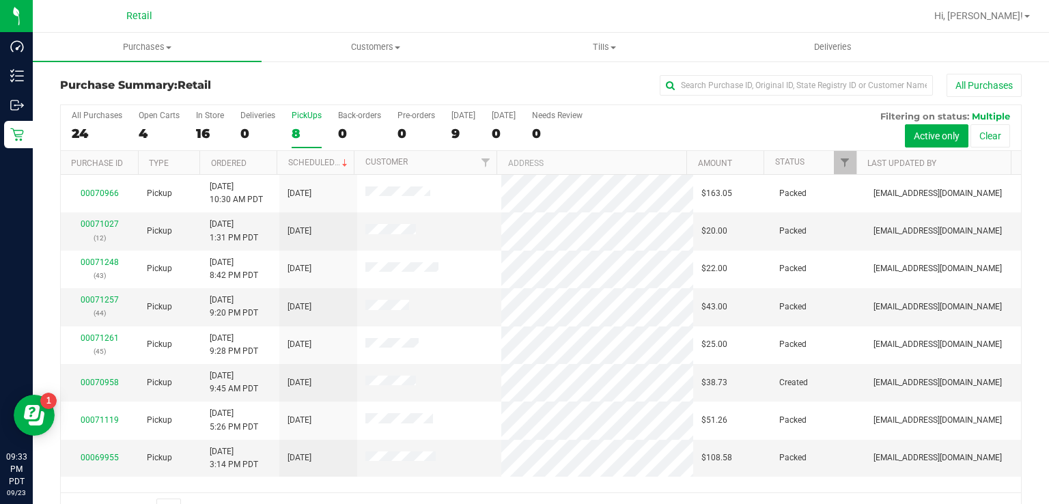
click at [0, 0] on input "PickUps 8" at bounding box center [0, 0] width 0 height 0
